Goal: Information Seeking & Learning: Learn about a topic

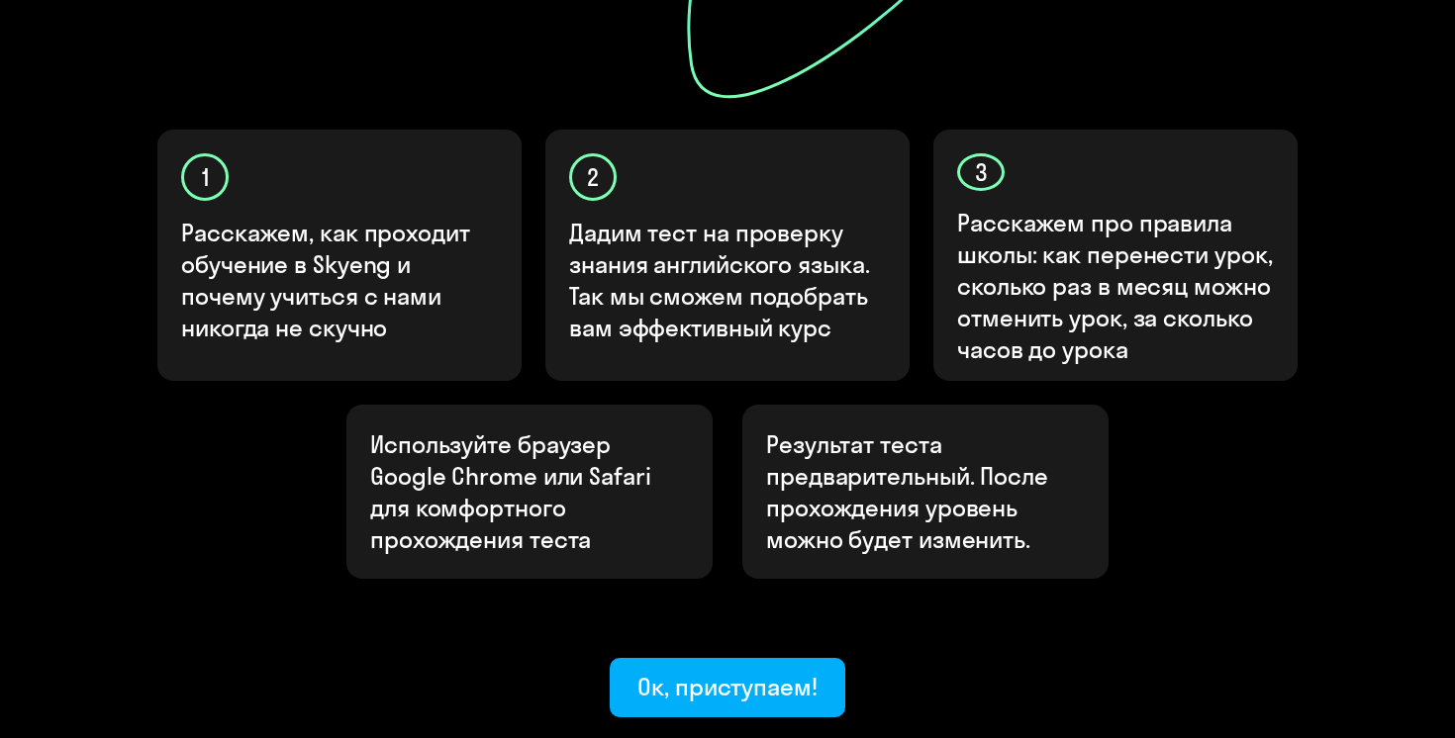
scroll to position [691, 0]
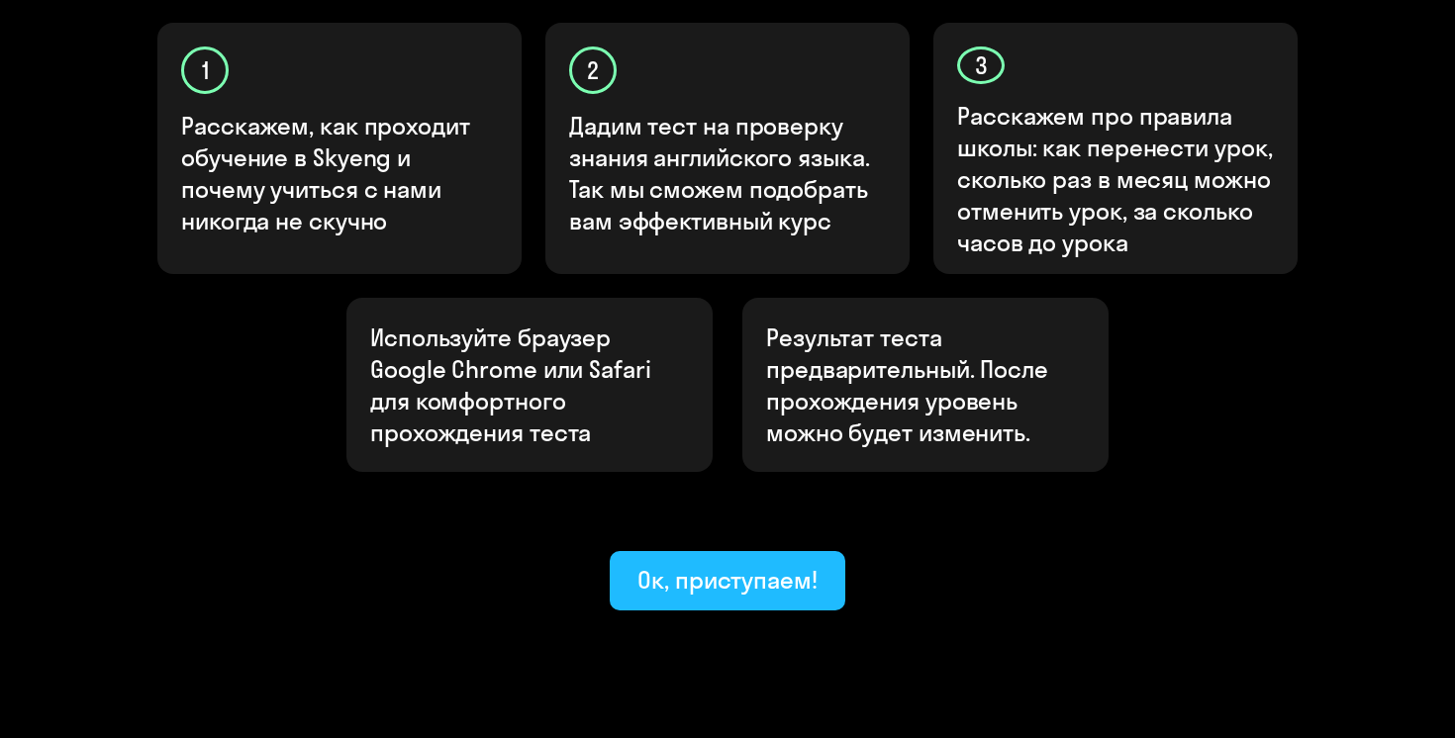
click at [739, 564] on div "Ок, приступаем!" at bounding box center [727, 580] width 180 height 32
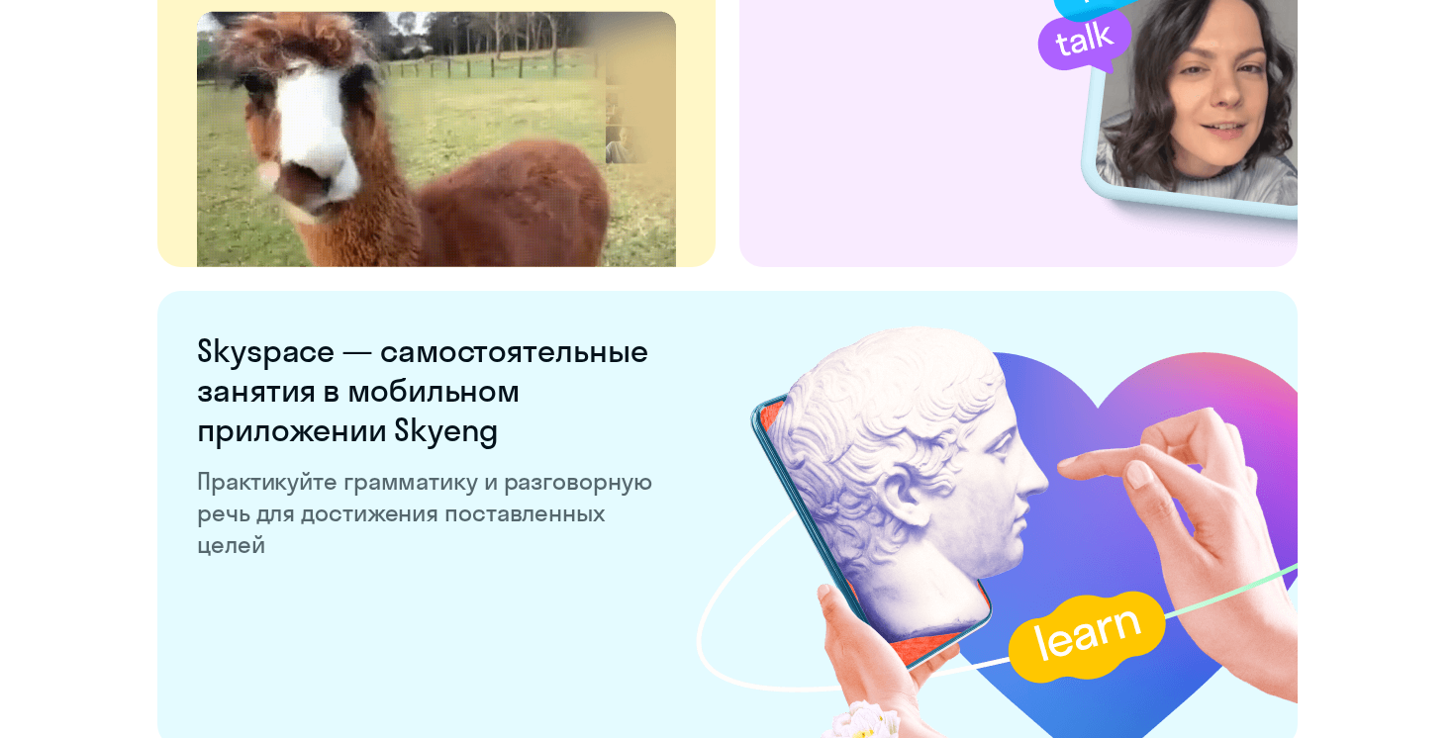
scroll to position [3849, 0]
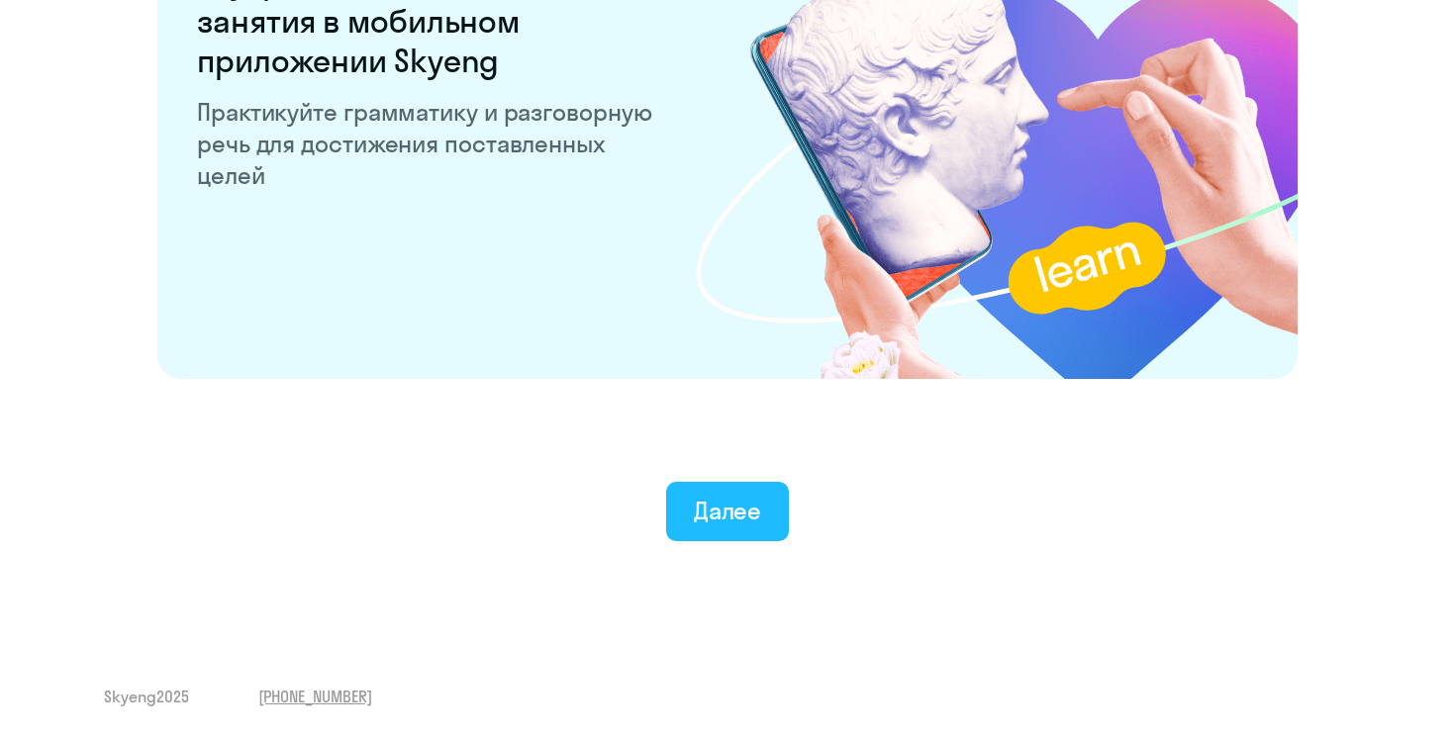
click at [719, 519] on div "Далее" at bounding box center [728, 511] width 68 height 32
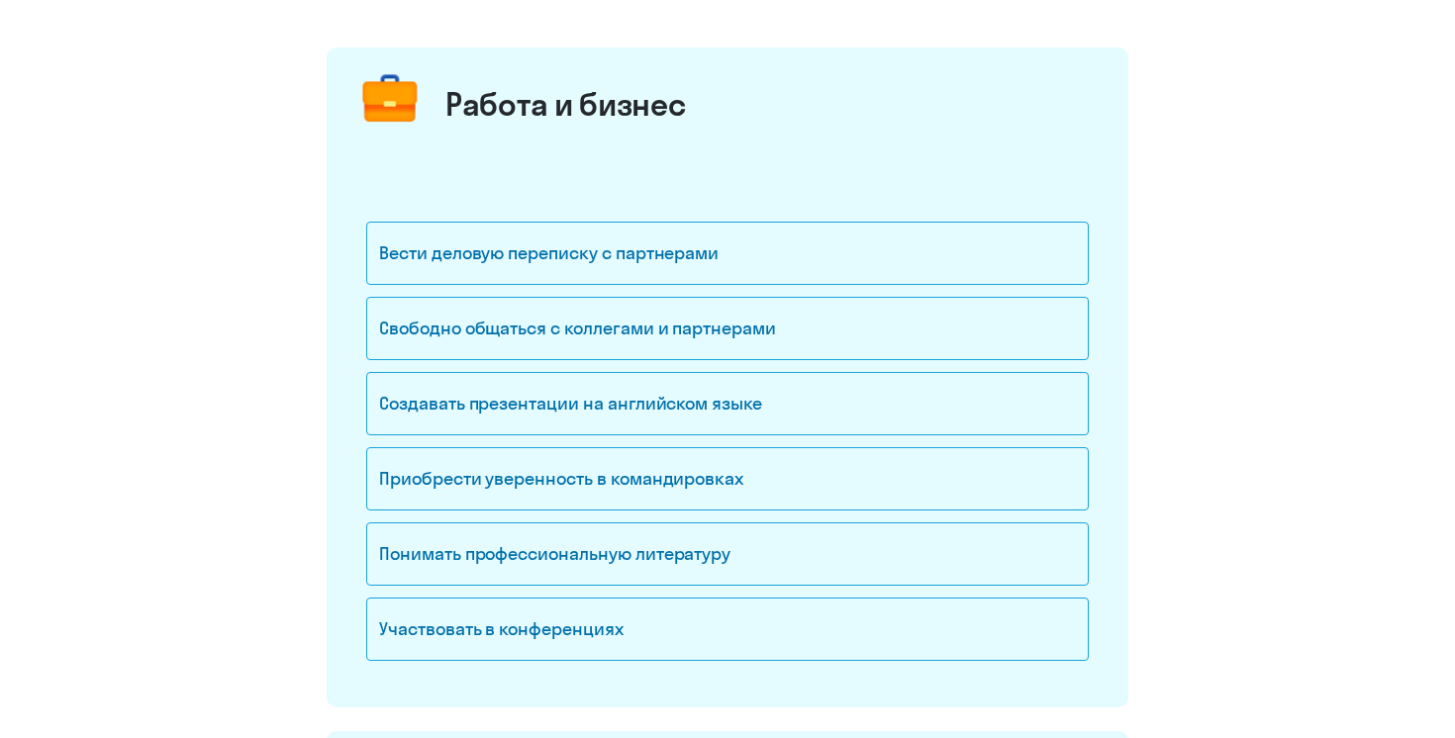
scroll to position [215, 0]
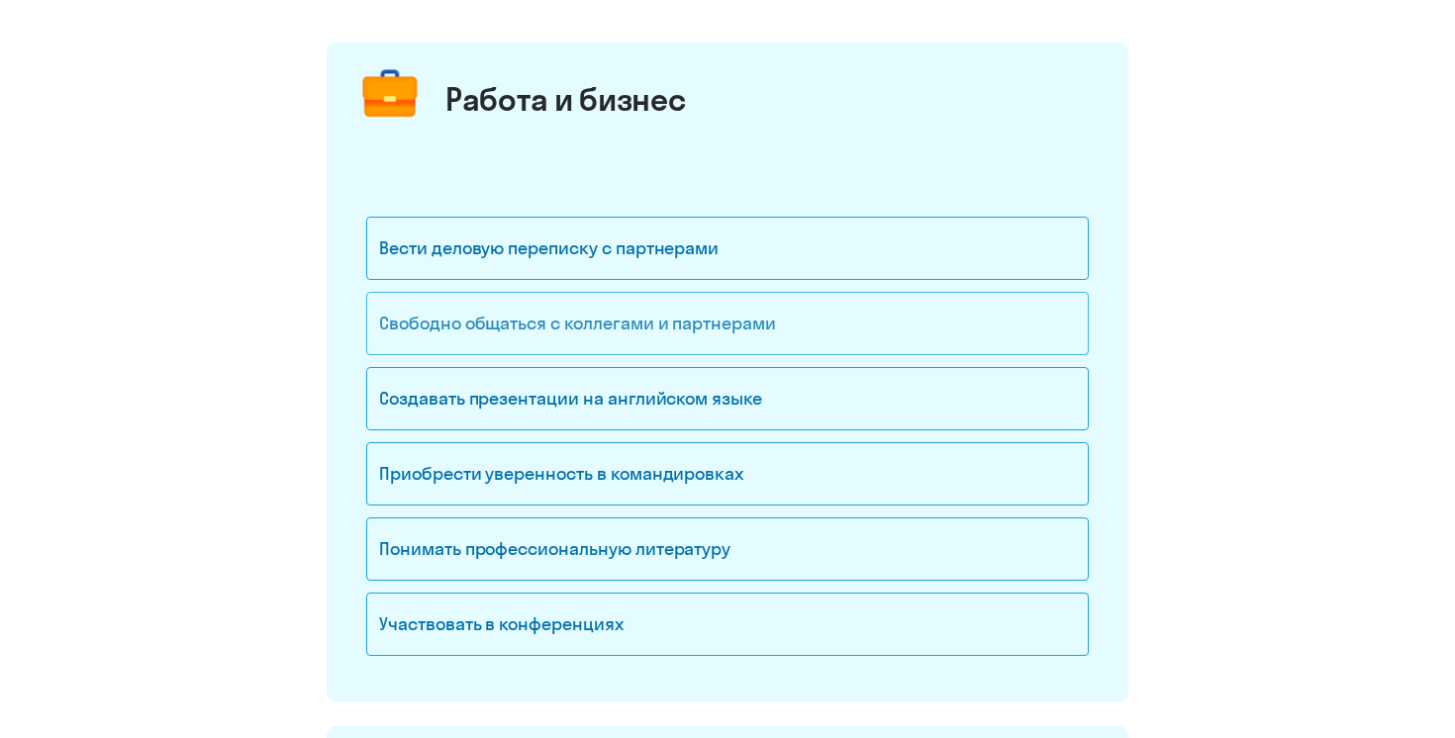
click at [658, 331] on div "Свободно общаться с коллегами и партнерами" at bounding box center [727, 323] width 723 height 63
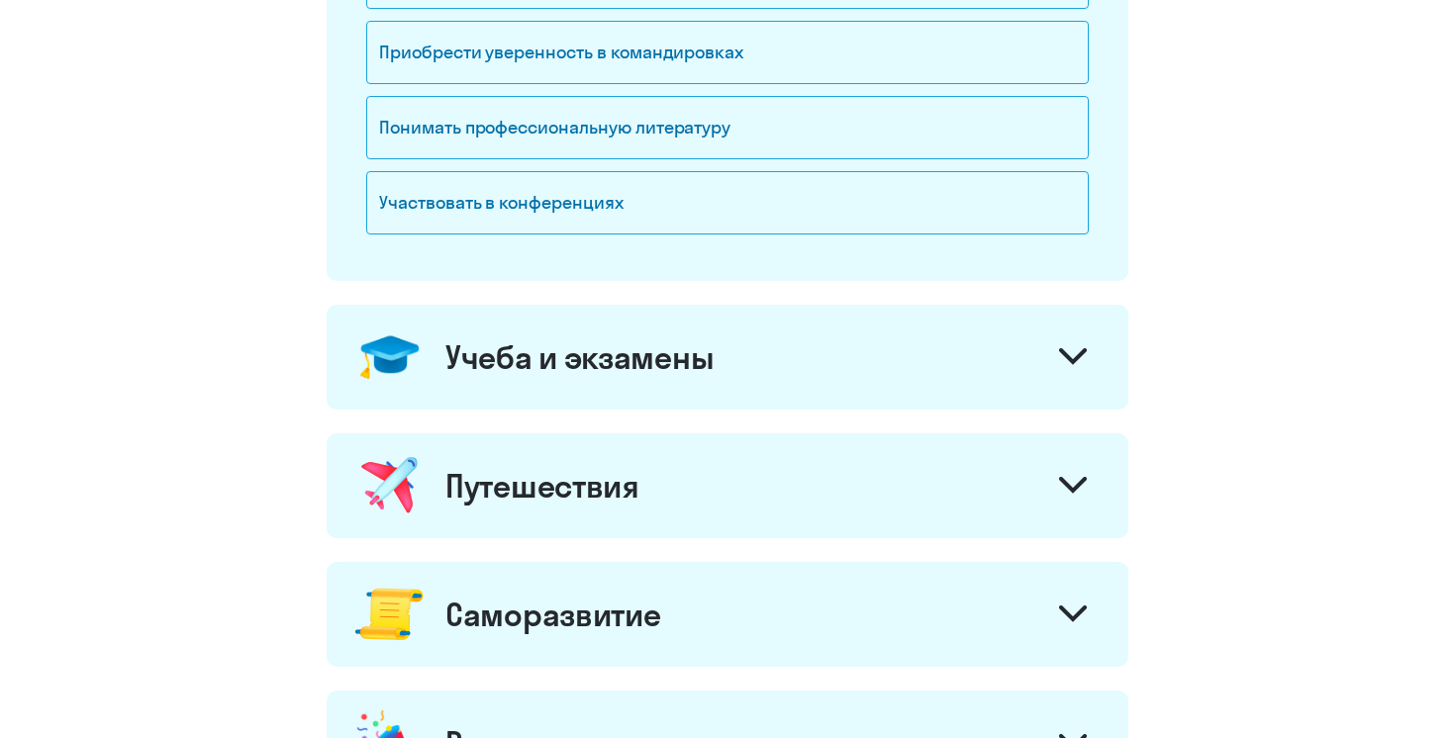
scroll to position [649, 0]
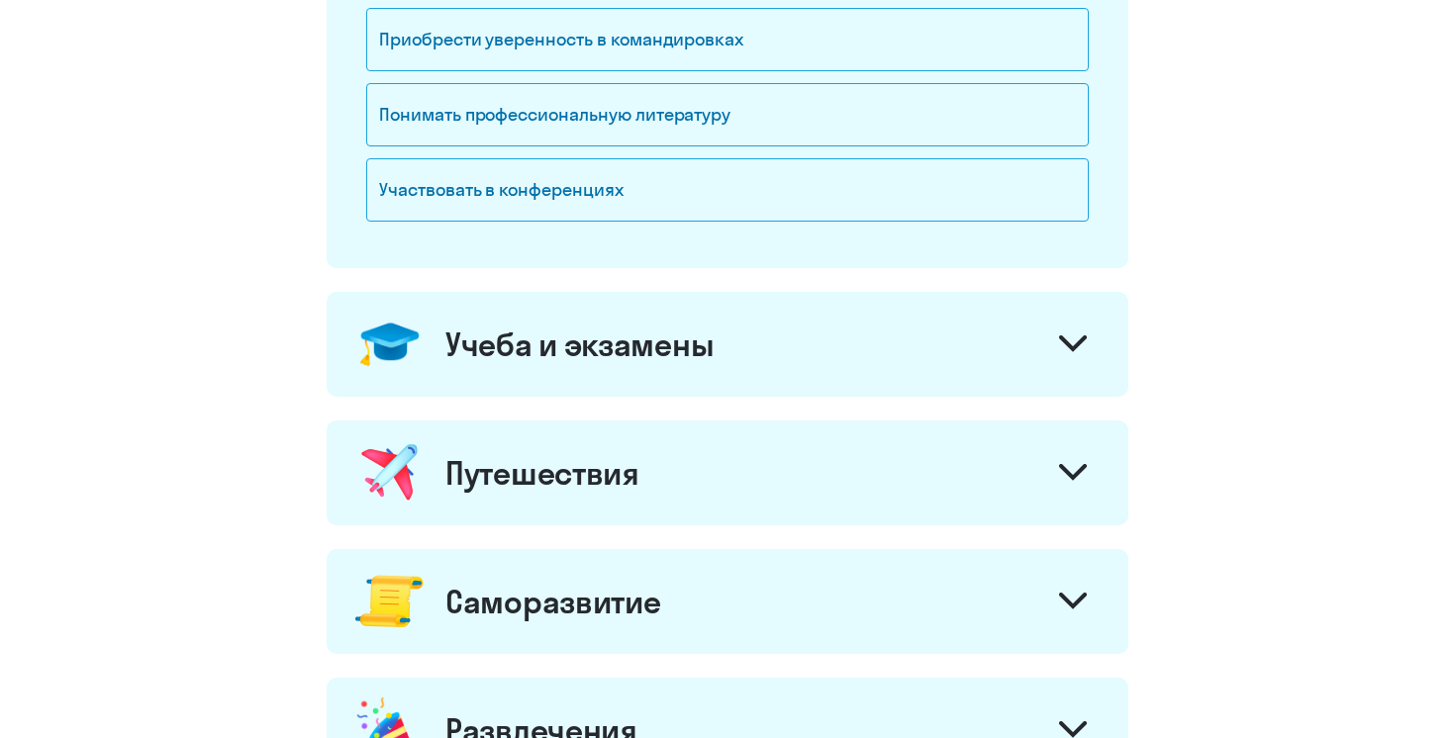
click at [1025, 353] on div "Учеба и экзамены" at bounding box center [728, 344] width 802 height 105
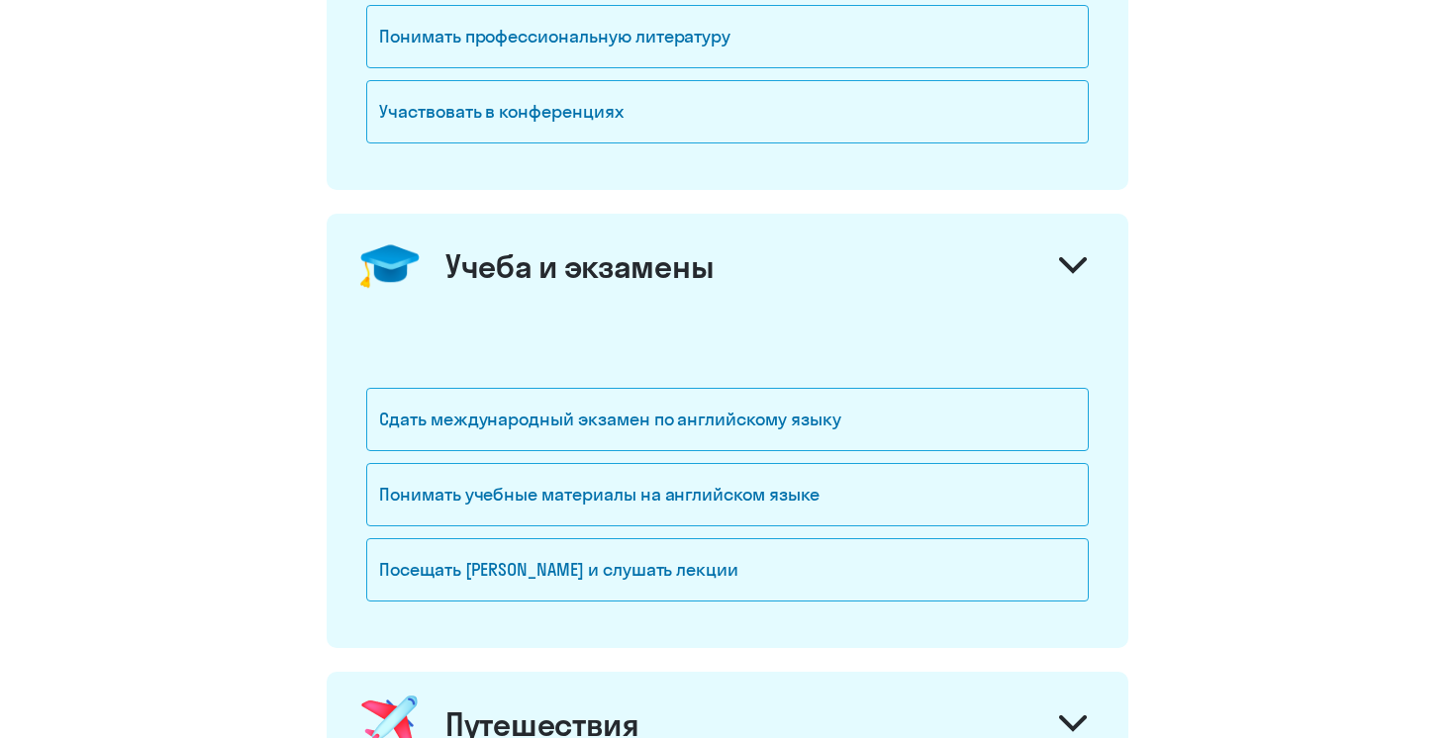
scroll to position [765, 0]
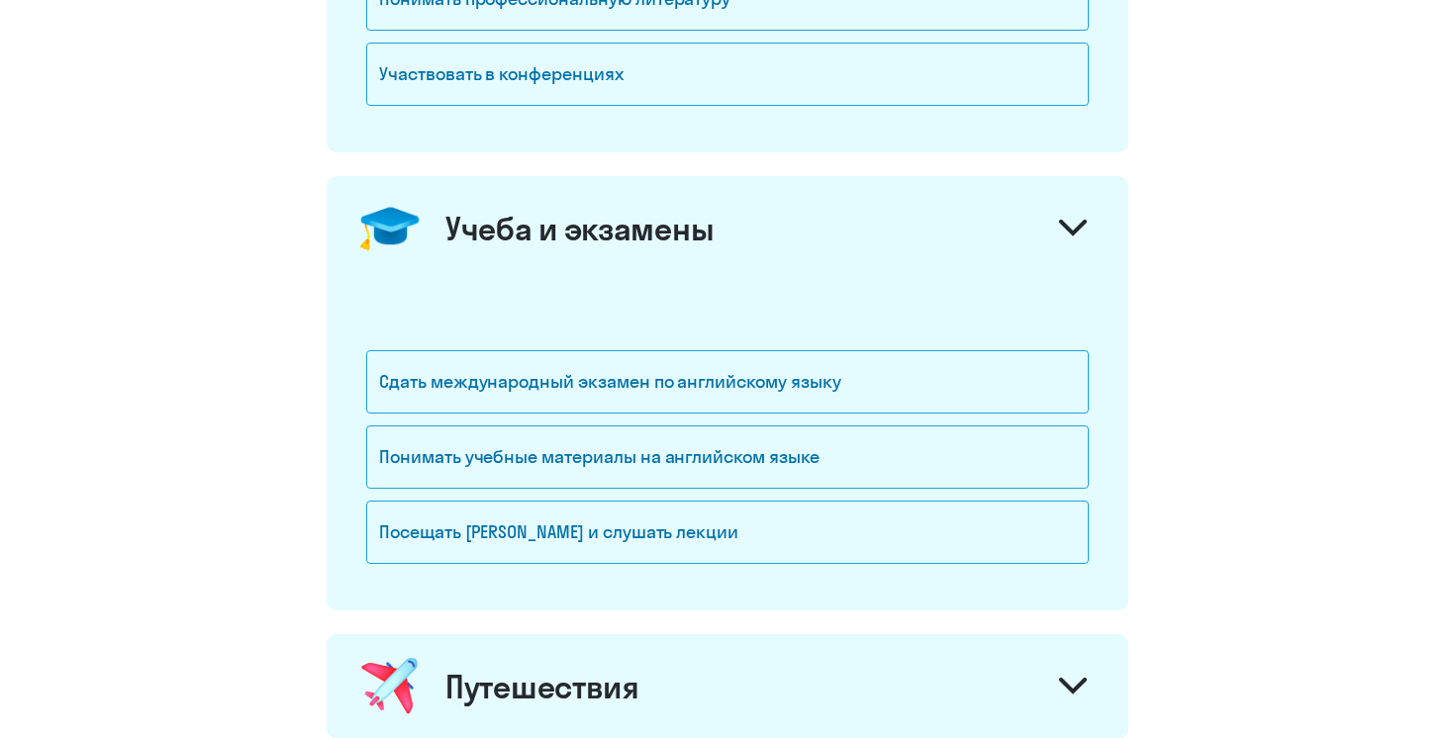
click at [1073, 226] on icon at bounding box center [1073, 228] width 28 height 17
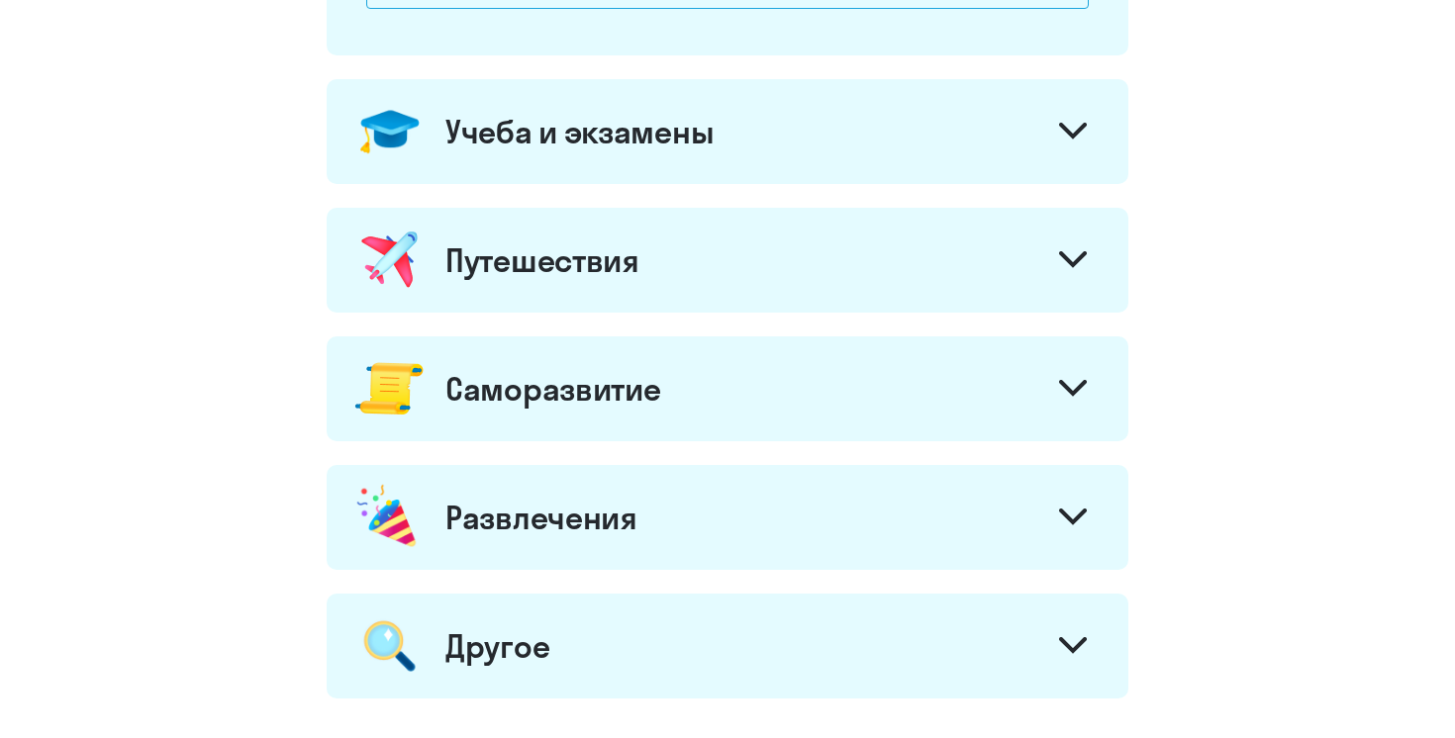
scroll to position [897, 0]
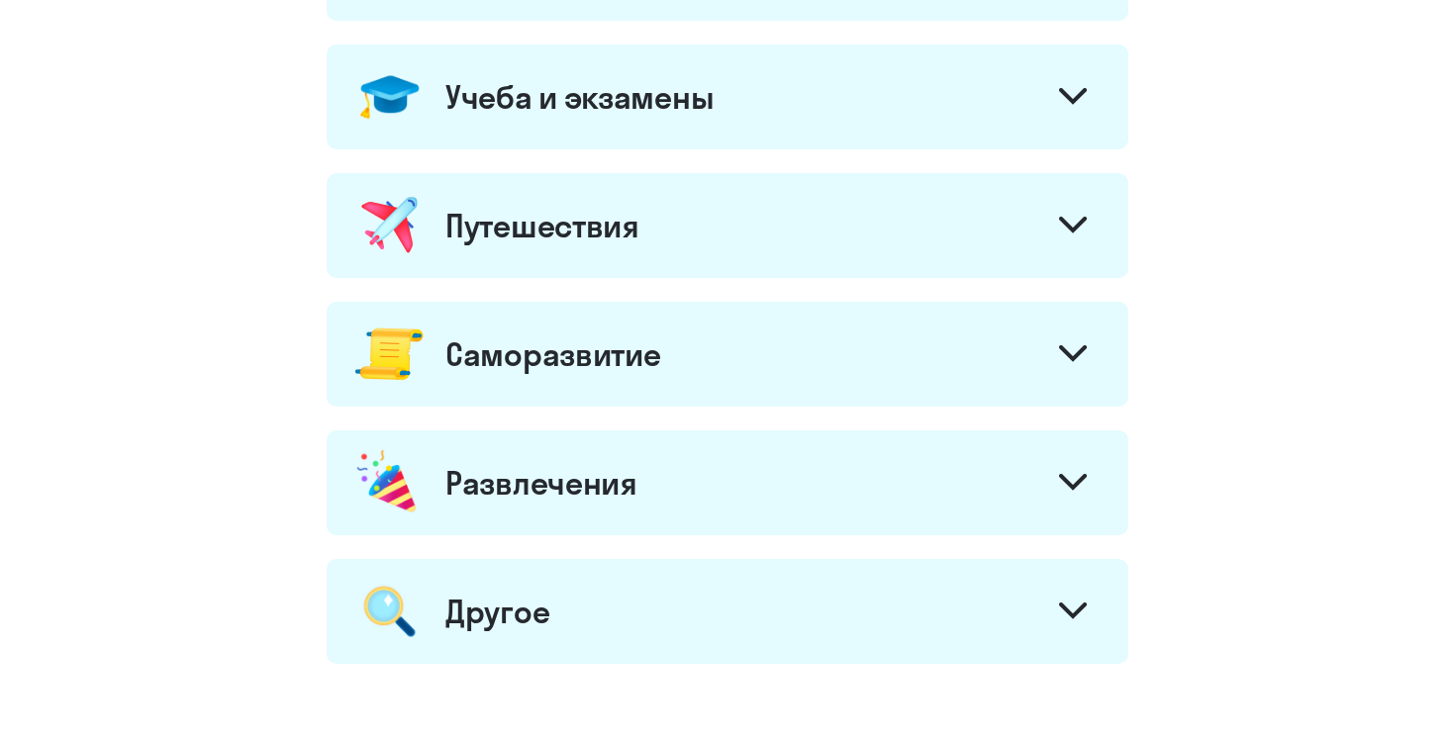
click at [1081, 366] on svg-icon at bounding box center [1073, 356] width 28 height 22
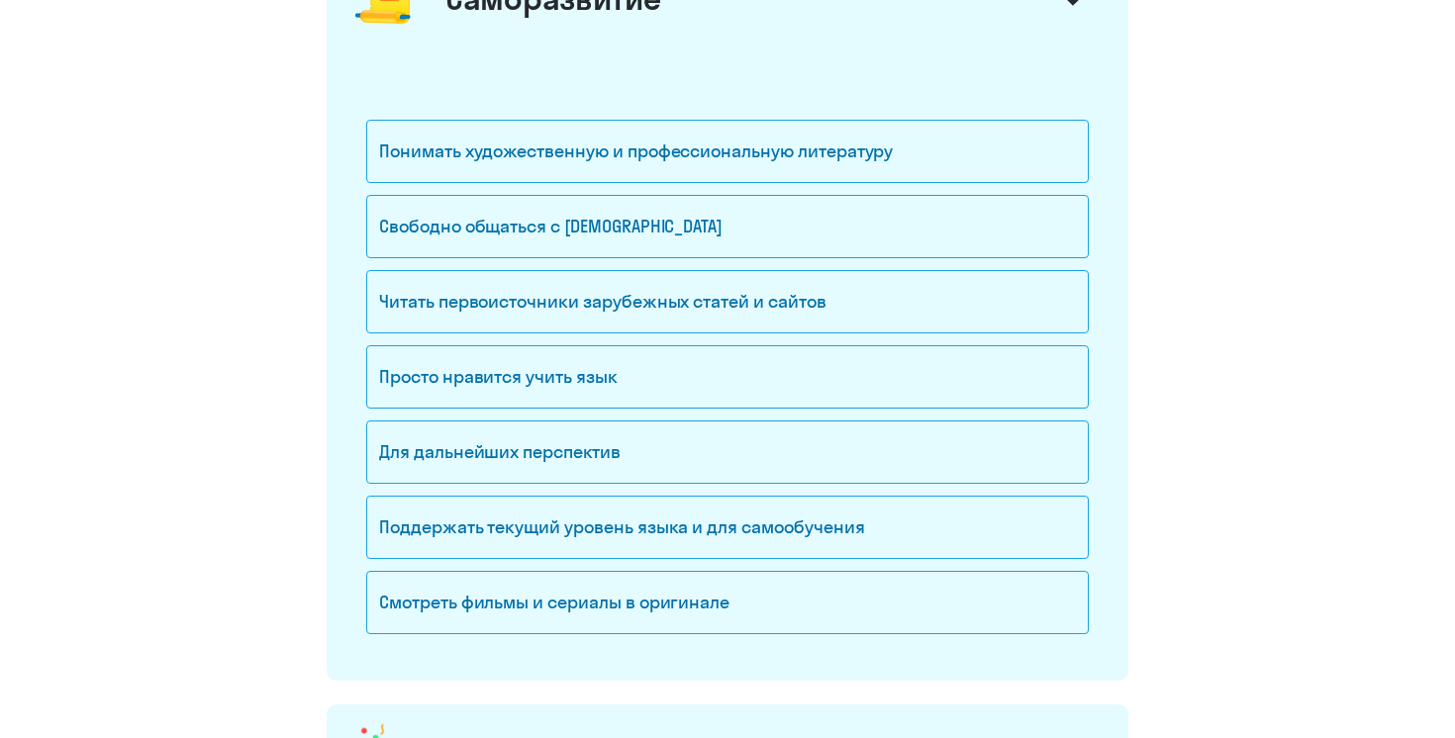
scroll to position [1260, 0]
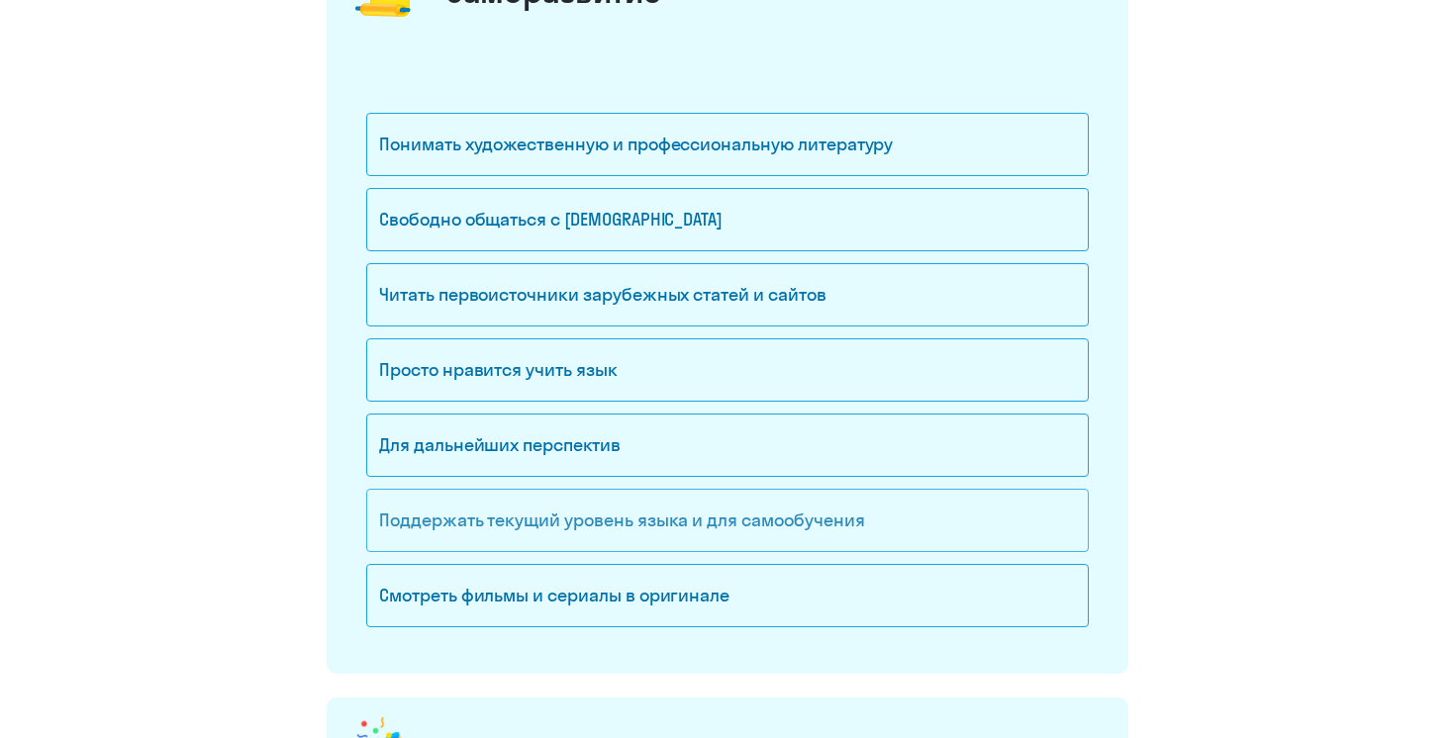
click at [763, 515] on div "Поддержать текущий уровень языка и для cамообучения" at bounding box center [727, 520] width 723 height 63
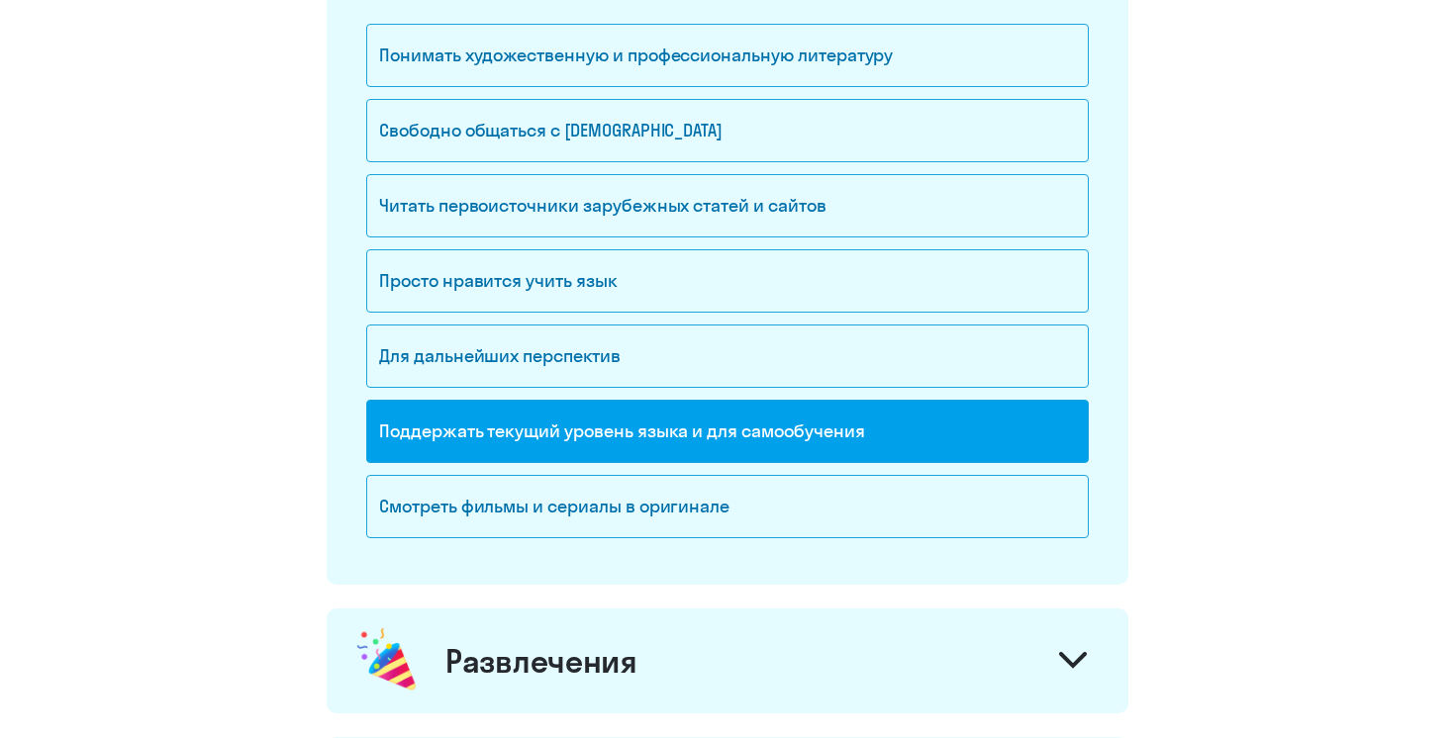
scroll to position [1345, 0]
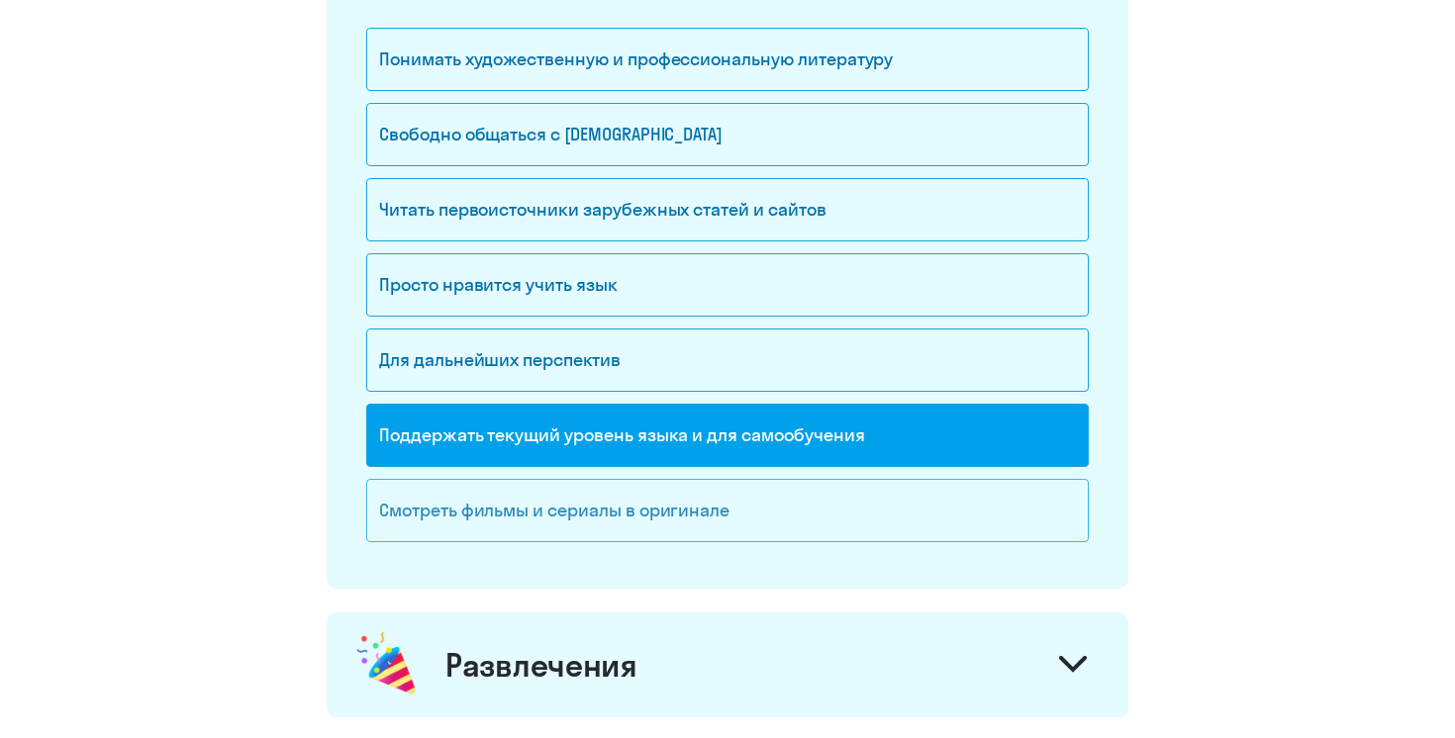
click at [768, 511] on div "Смотреть фильмы и сериалы в оригинале" at bounding box center [727, 510] width 723 height 63
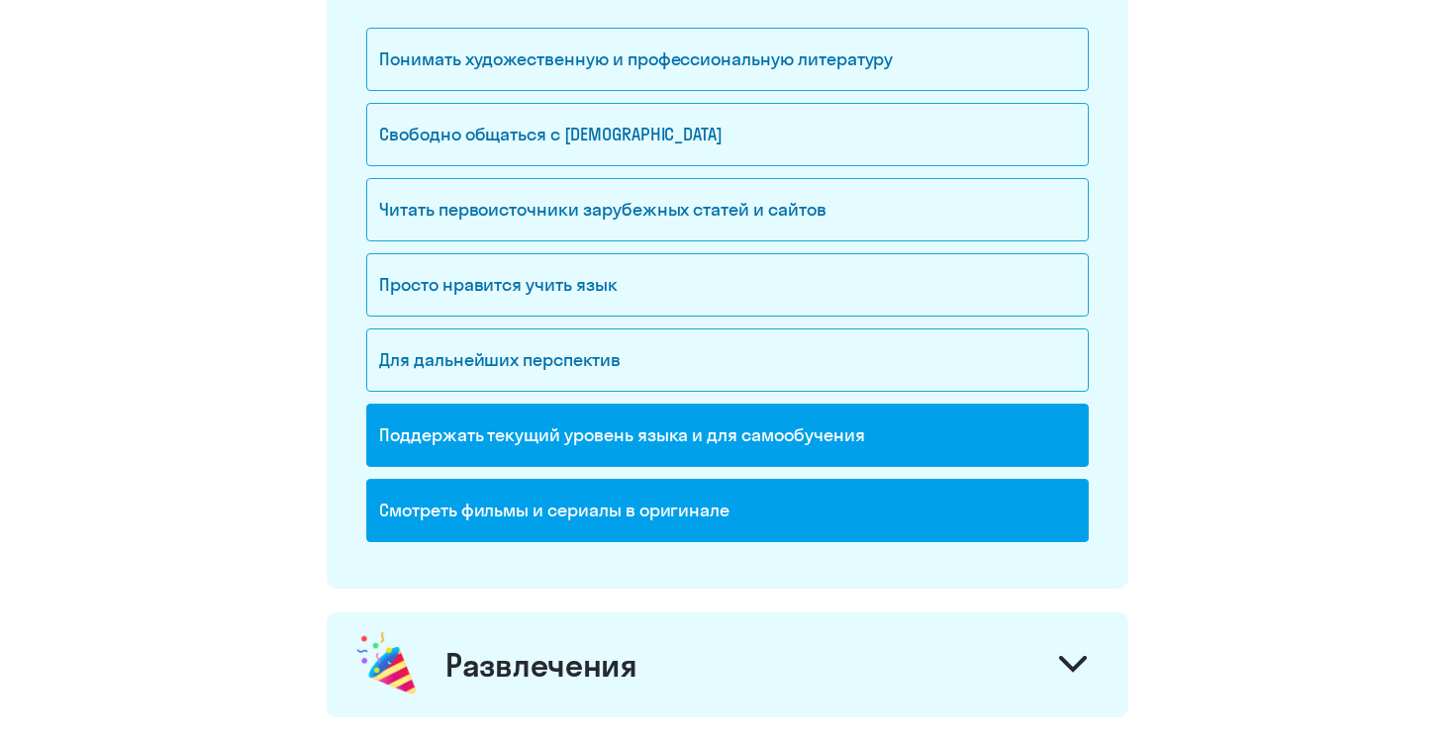
click at [799, 453] on div "Поддержать текущий уровень языка и для cамообучения" at bounding box center [727, 435] width 723 height 63
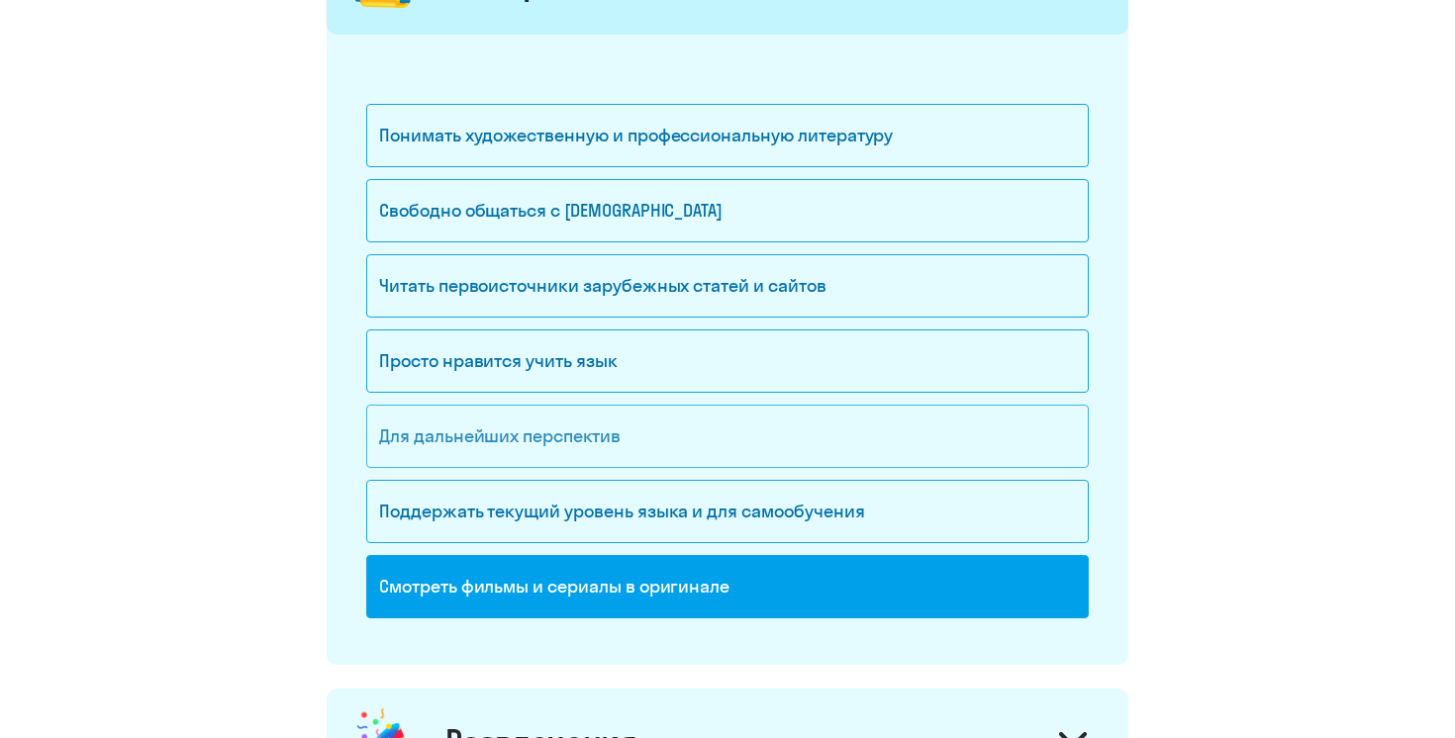
scroll to position [1266, 0]
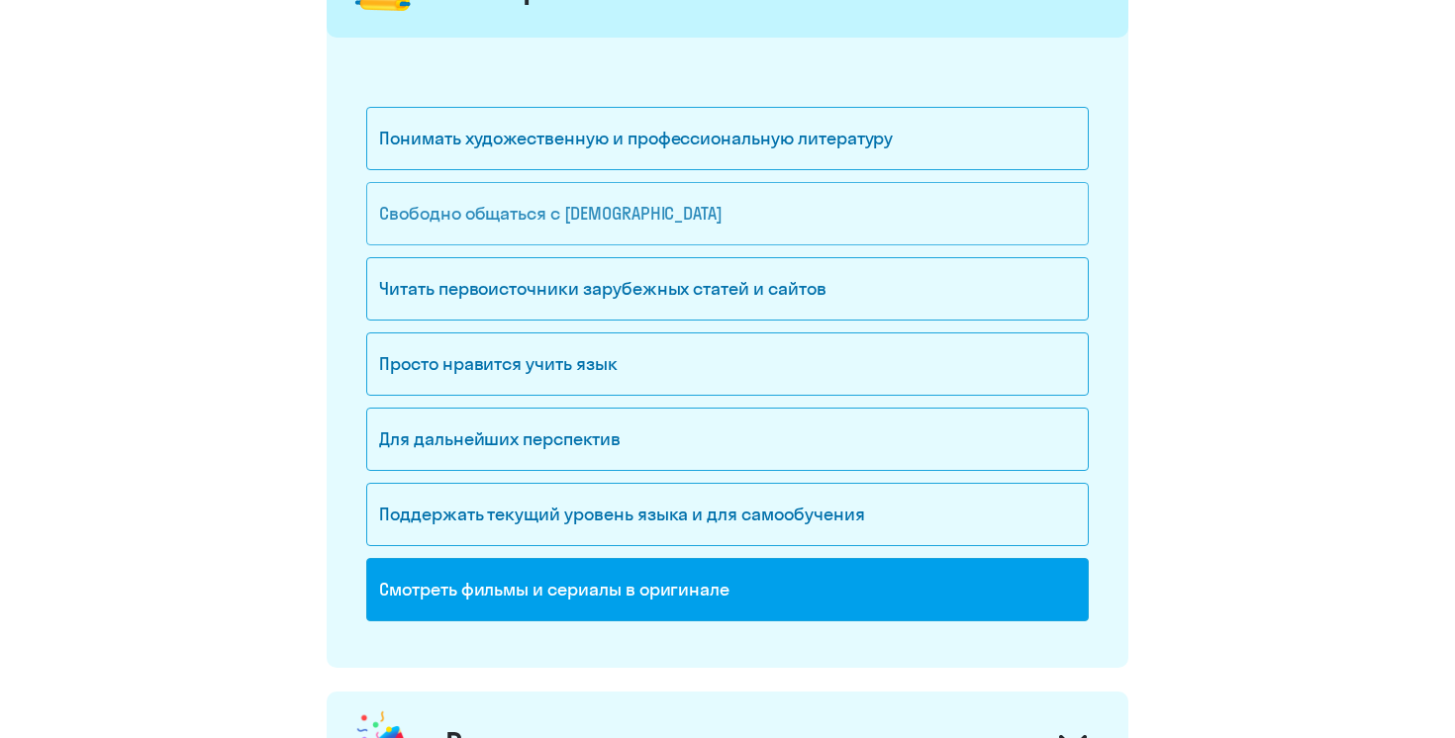
click at [671, 215] on div "Свободно общаться с [DEMOGRAPHIC_DATA]" at bounding box center [727, 213] width 723 height 63
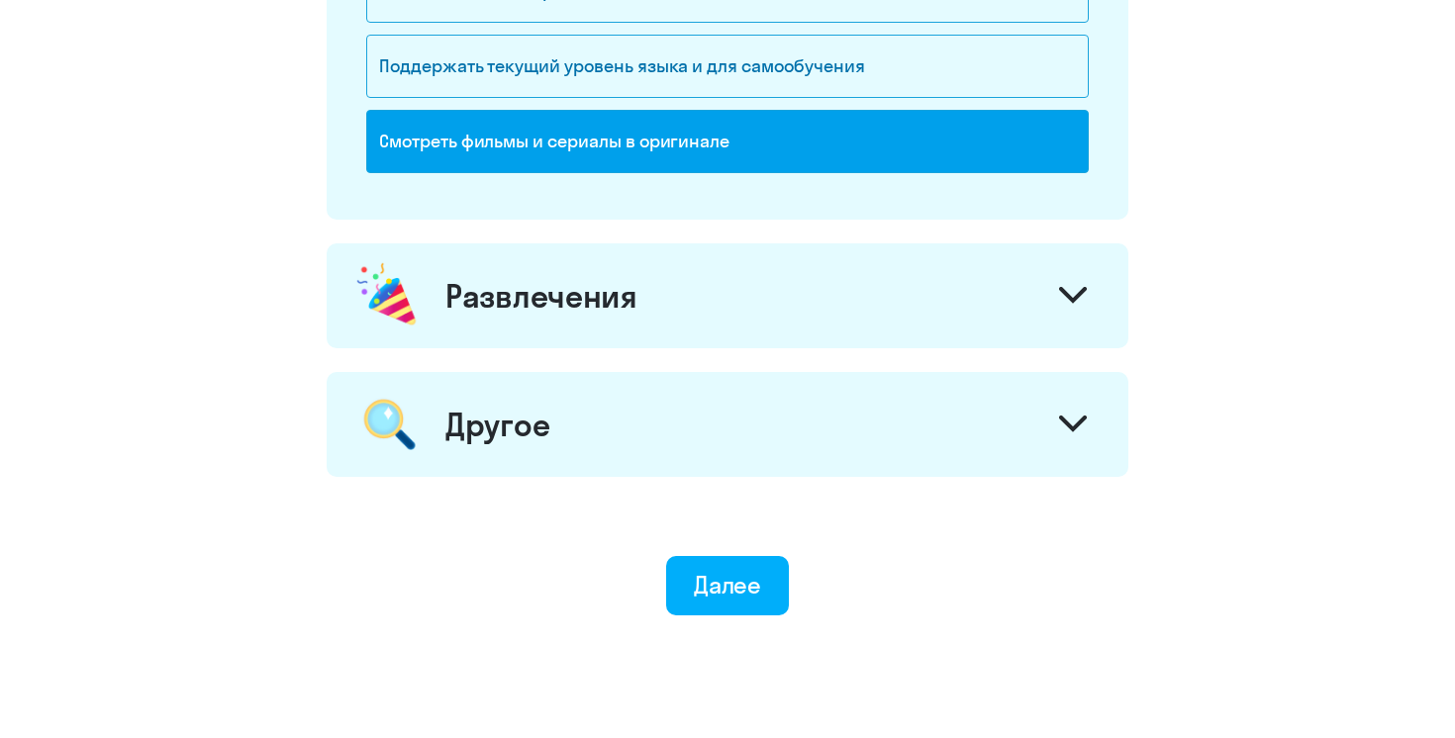
scroll to position [1717, 0]
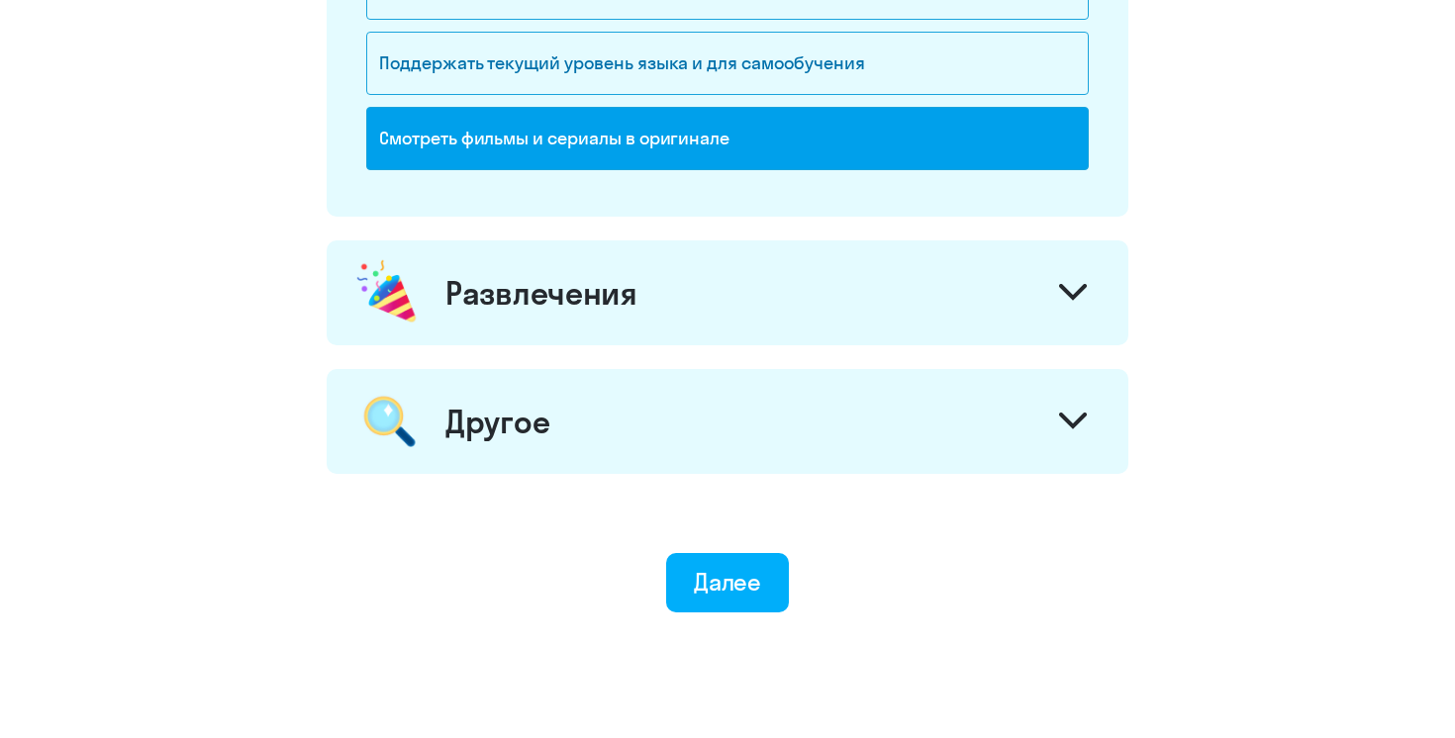
click at [1048, 329] on div "Развлечения" at bounding box center [728, 293] width 802 height 105
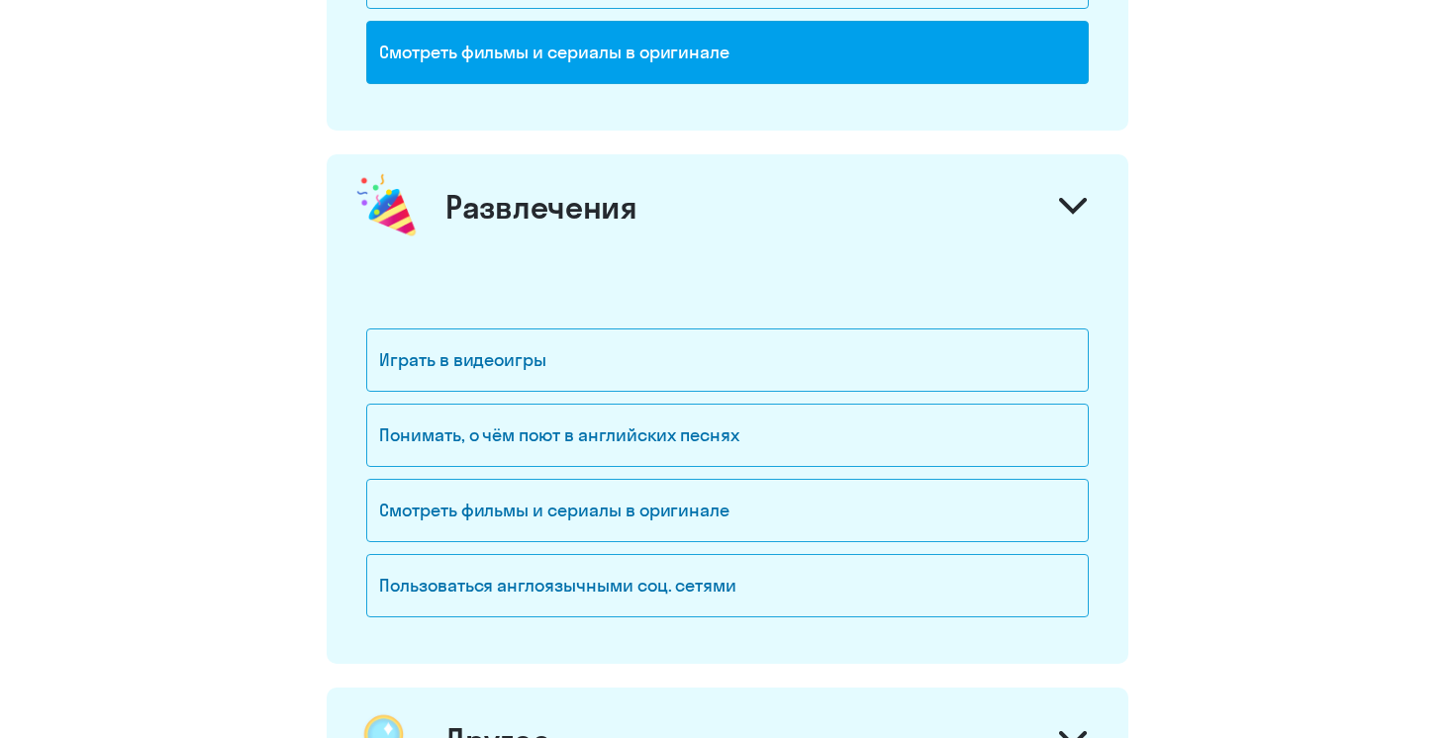
scroll to position [1813, 0]
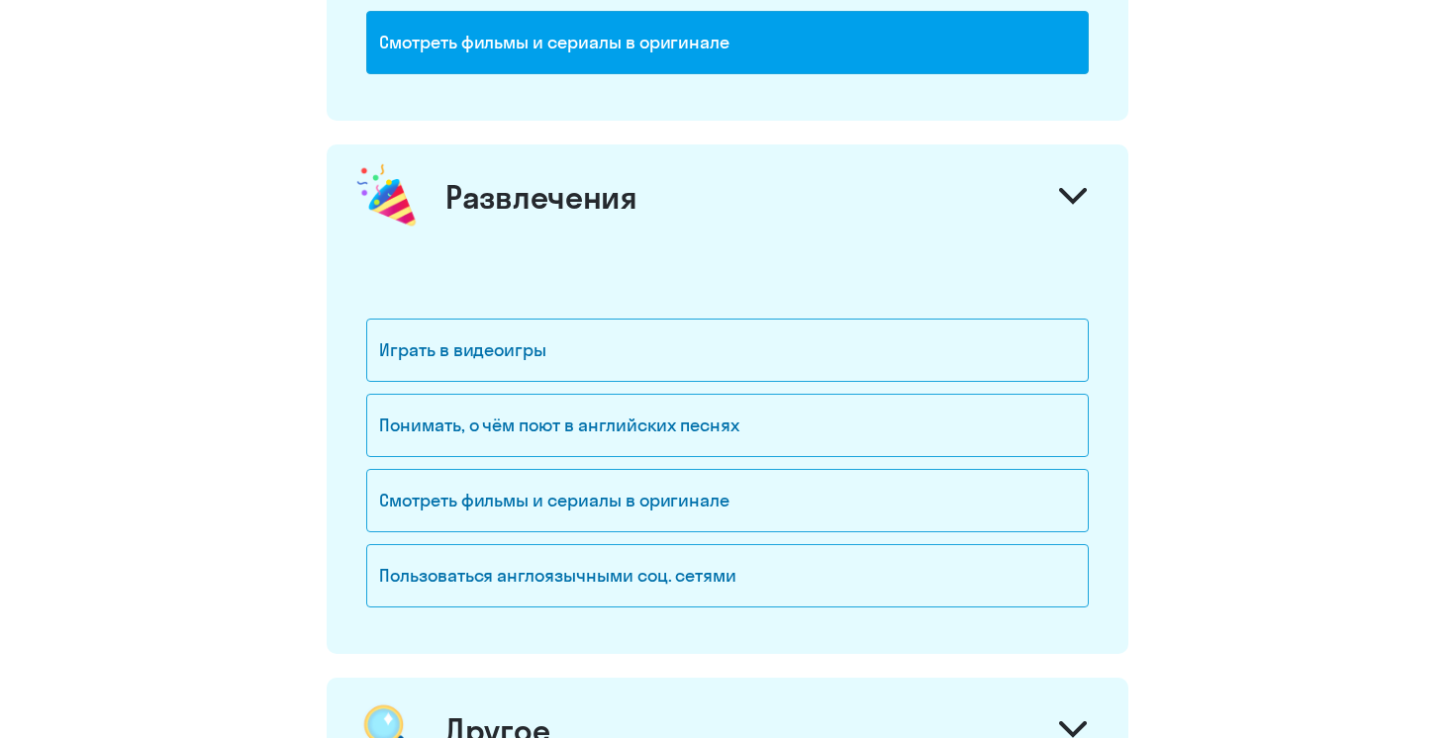
click at [1066, 195] on icon at bounding box center [1073, 196] width 24 height 12
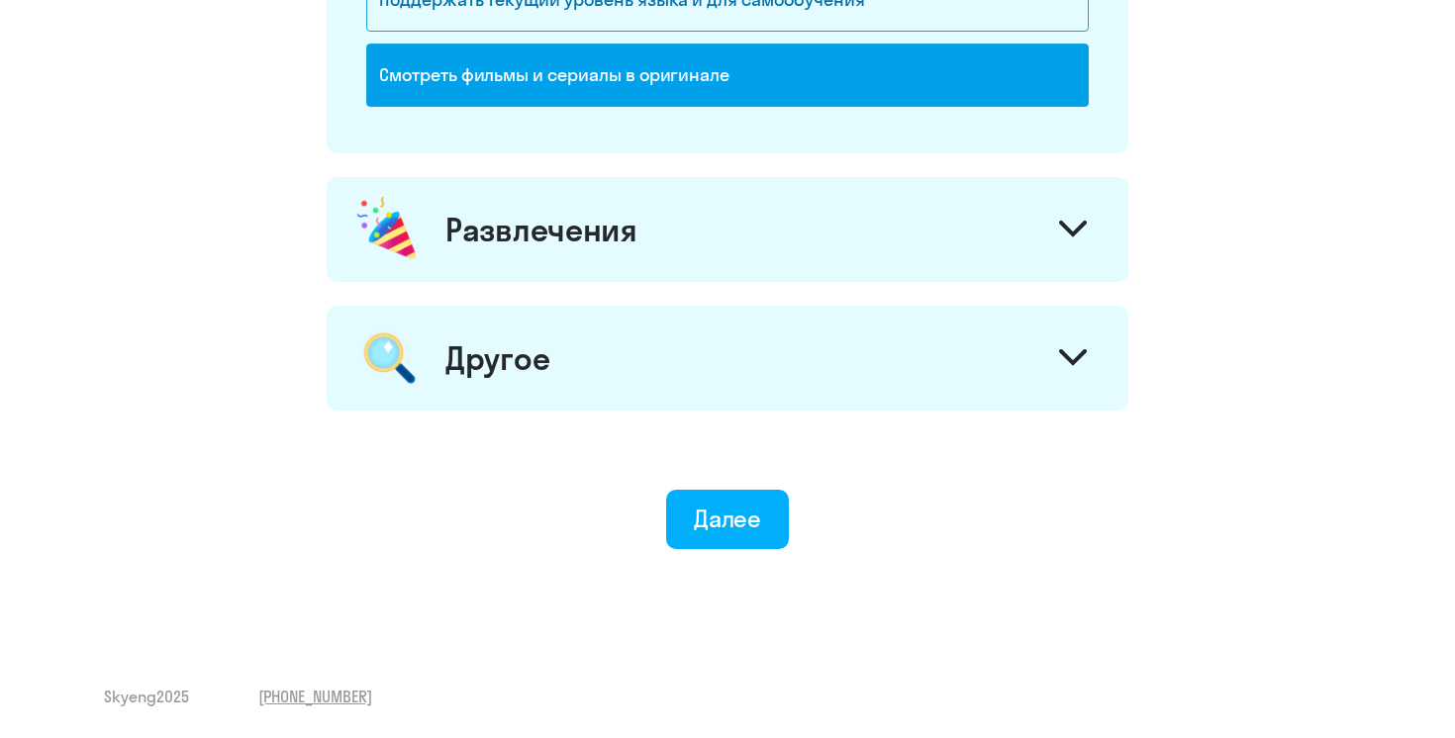
click at [850, 344] on div "Другое" at bounding box center [728, 358] width 802 height 105
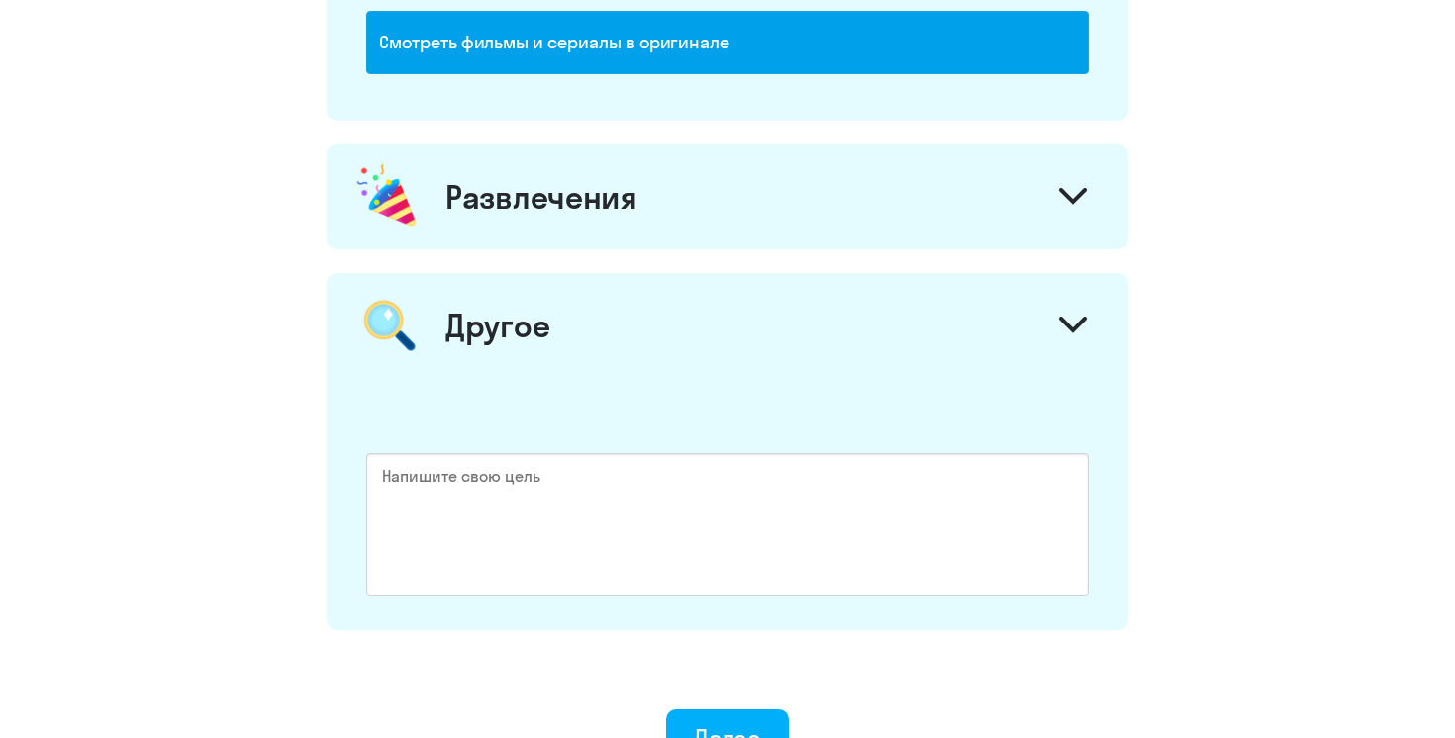
click at [1110, 297] on div "Другое" at bounding box center [728, 325] width 802 height 105
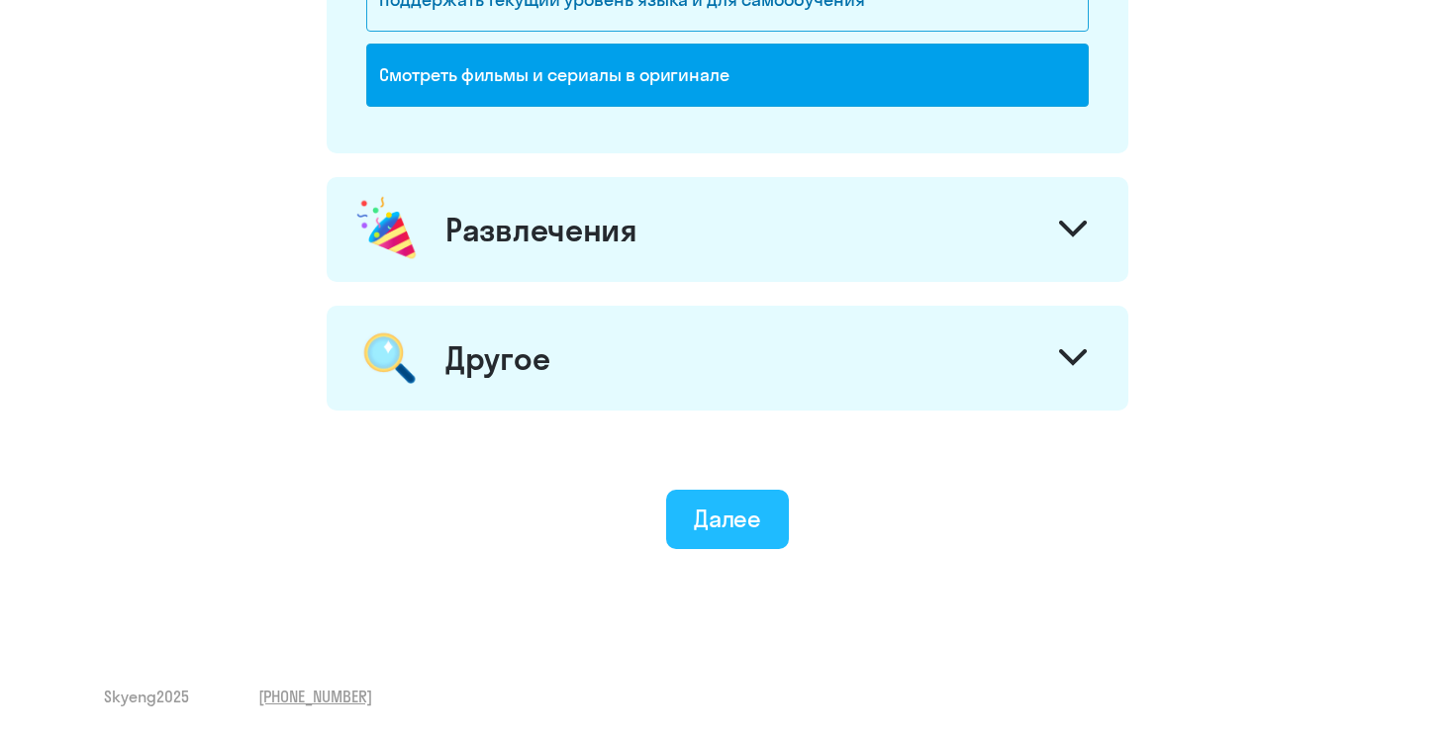
click at [726, 530] on div "Далее" at bounding box center [728, 519] width 68 height 32
